Goal: Find specific page/section: Find specific page/section

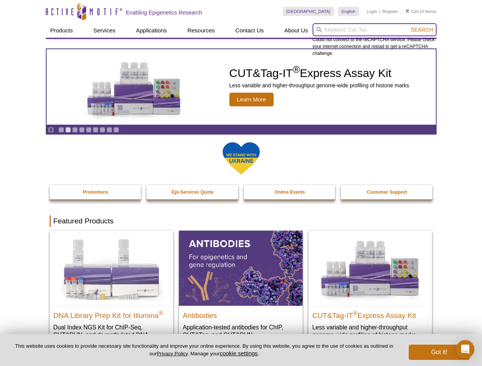
click at [374, 30] on input "search" at bounding box center [375, 29] width 124 height 13
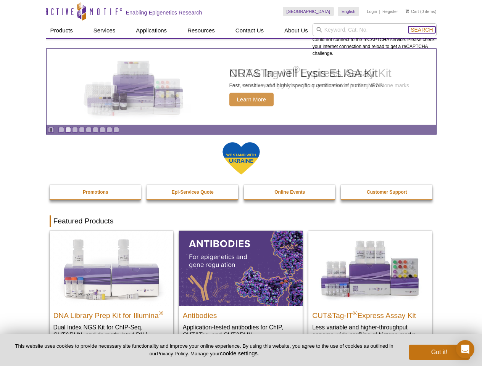
click at [422, 30] on span "Search" at bounding box center [422, 30] width 22 height 6
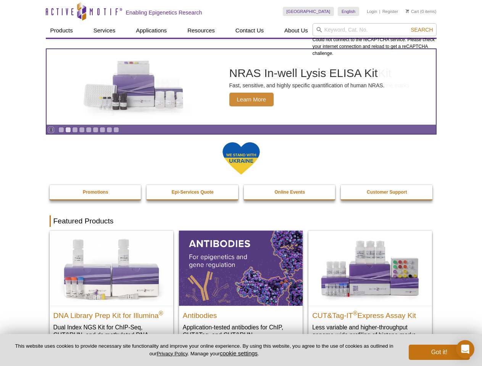
click at [51, 130] on icon "Pause" at bounding box center [50, 130] width 5 height 5
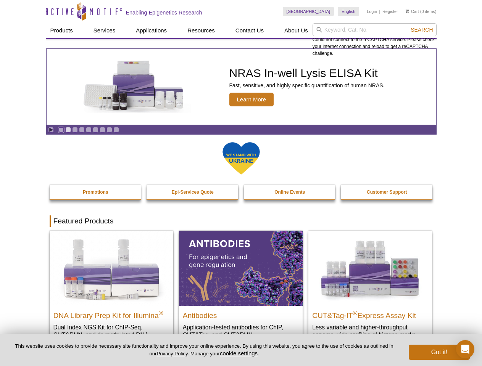
click at [61, 130] on link "Go to slide 1" at bounding box center [61, 130] width 6 height 6
click at [68, 130] on link "Go to slide 2" at bounding box center [68, 130] width 6 height 6
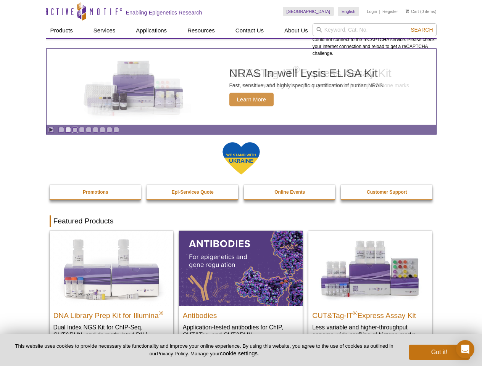
click at [75, 130] on link "Go to slide 3" at bounding box center [75, 130] width 6 height 6
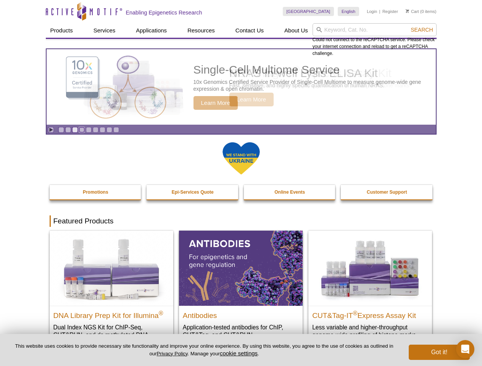
click at [82, 130] on link "Go to slide 4" at bounding box center [82, 130] width 6 height 6
click at [89, 130] on link "Go to slide 5" at bounding box center [89, 130] width 6 height 6
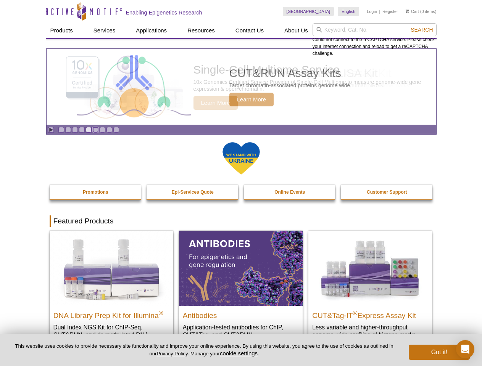
click at [95, 130] on link "Go to slide 6" at bounding box center [96, 130] width 6 height 6
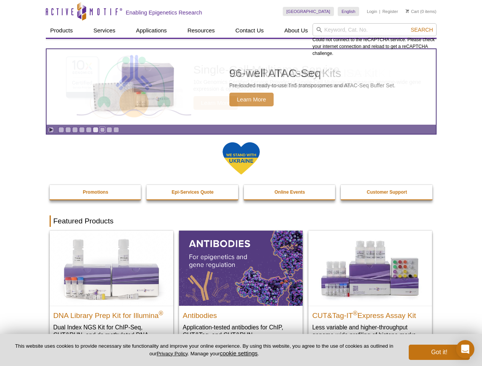
click at [102, 130] on link "Go to slide 7" at bounding box center [103, 130] width 6 height 6
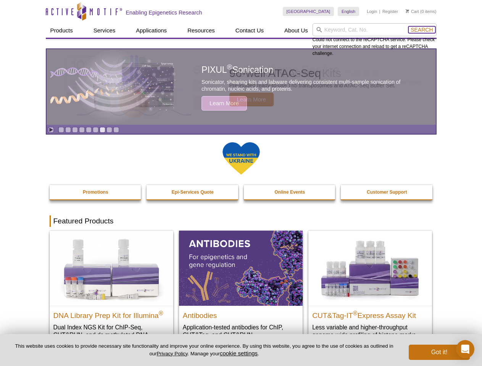
click at [422, 30] on span "Search" at bounding box center [422, 30] width 22 height 6
